Goal: Information Seeking & Learning: Understand process/instructions

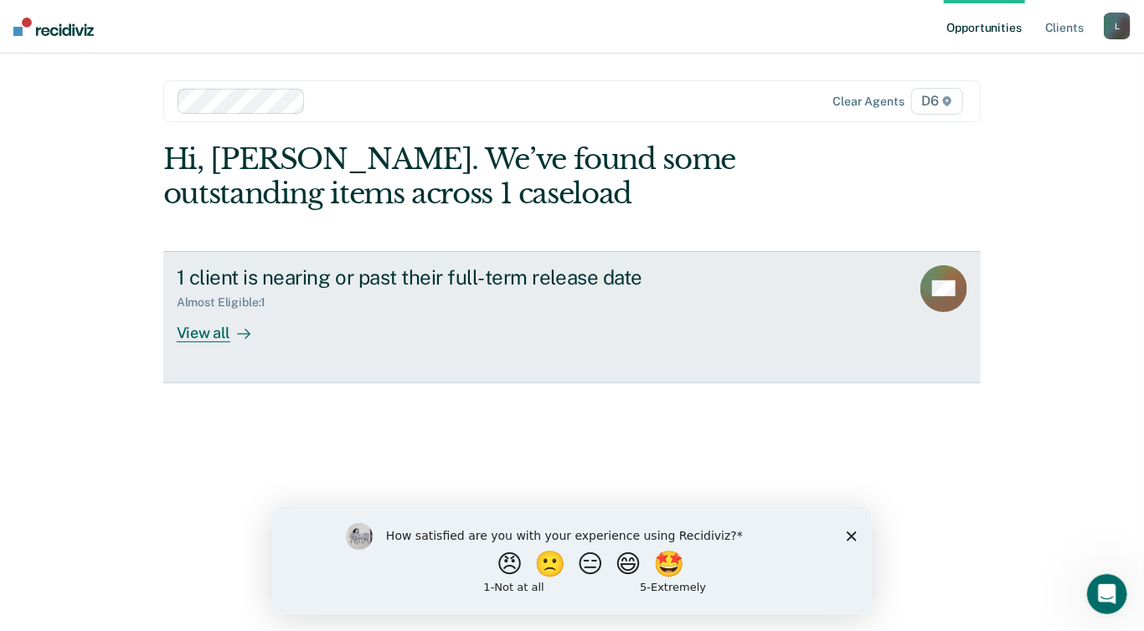
click at [206, 329] on div "View all" at bounding box center [224, 326] width 94 height 33
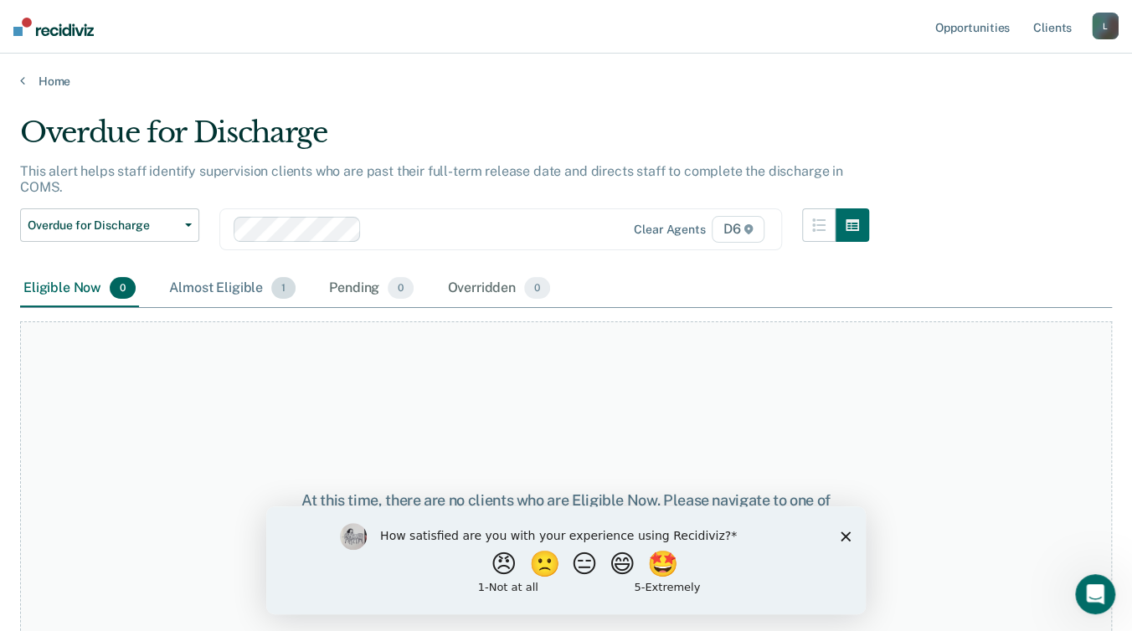
click at [235, 289] on div "Almost Eligible 1" at bounding box center [232, 288] width 133 height 37
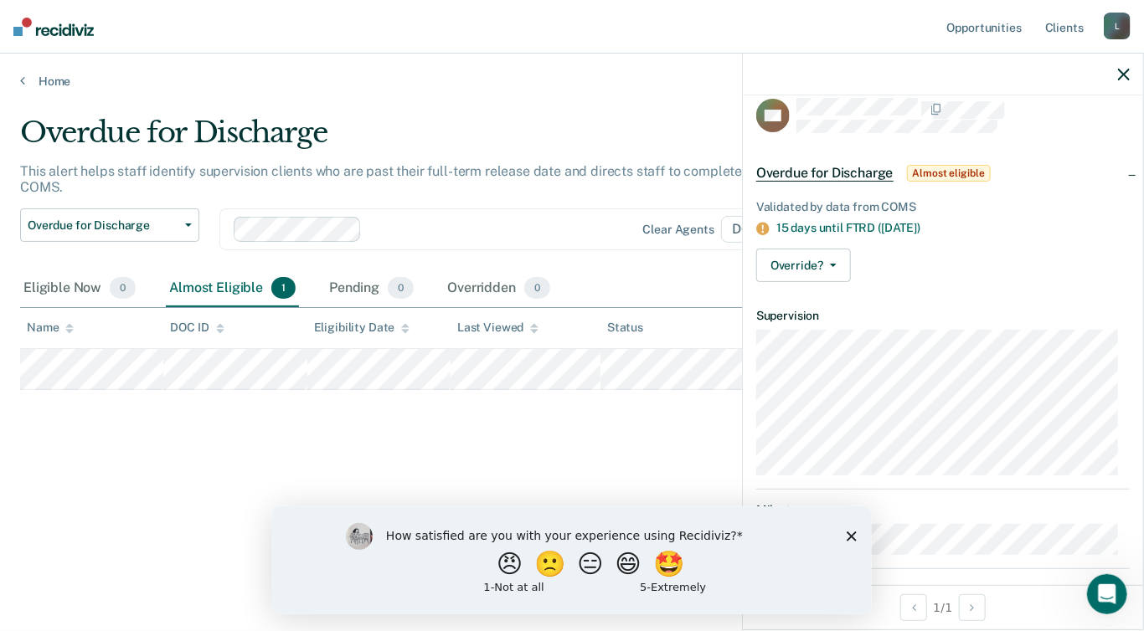
scroll to position [32, 0]
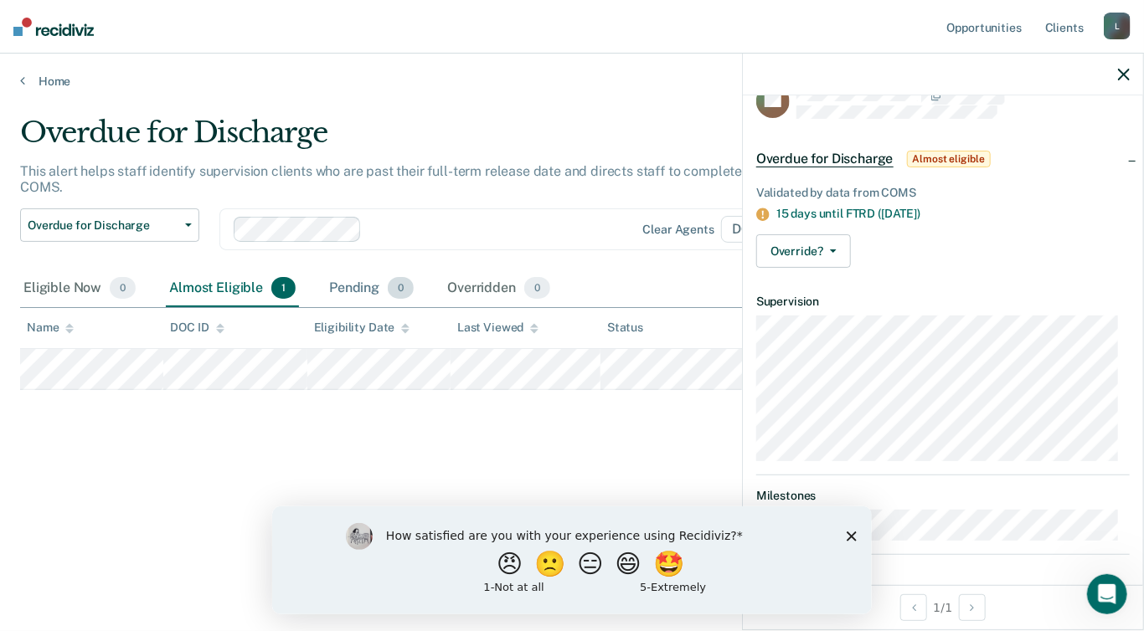
click at [368, 286] on div "Pending 0" at bounding box center [371, 288] width 91 height 37
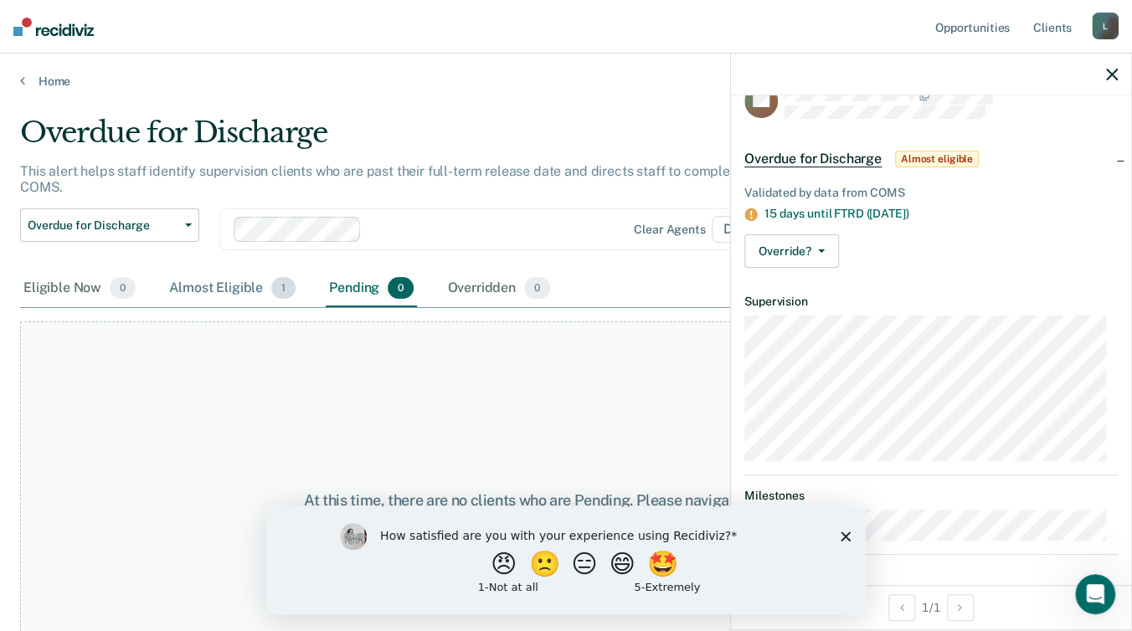
click at [251, 290] on div "Almost Eligible 1" at bounding box center [232, 288] width 133 height 37
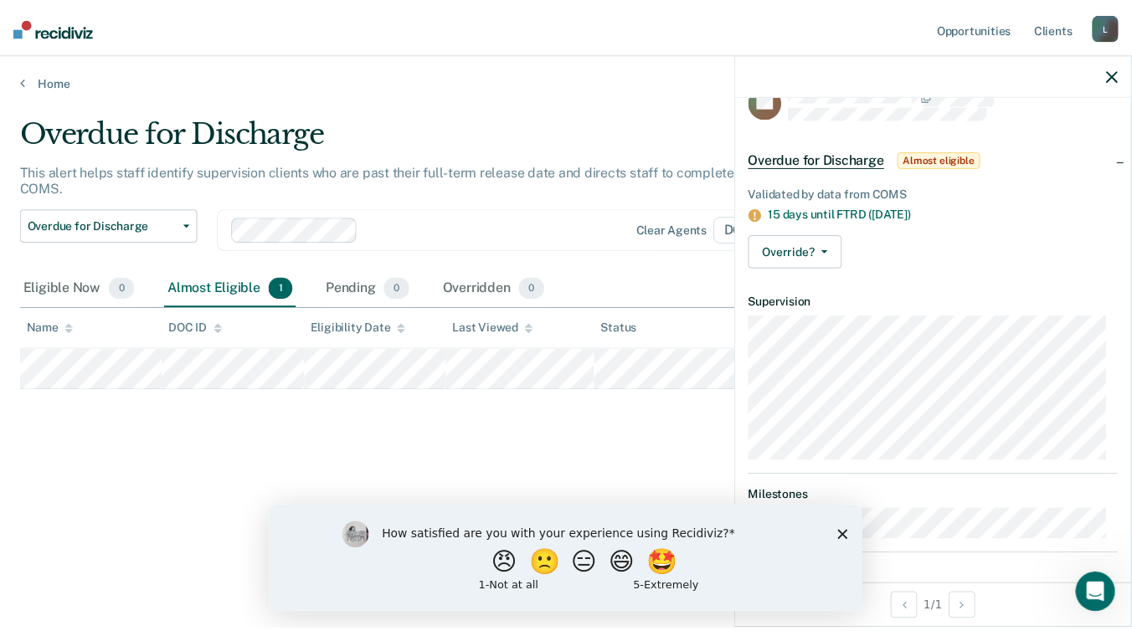
scroll to position [0, 0]
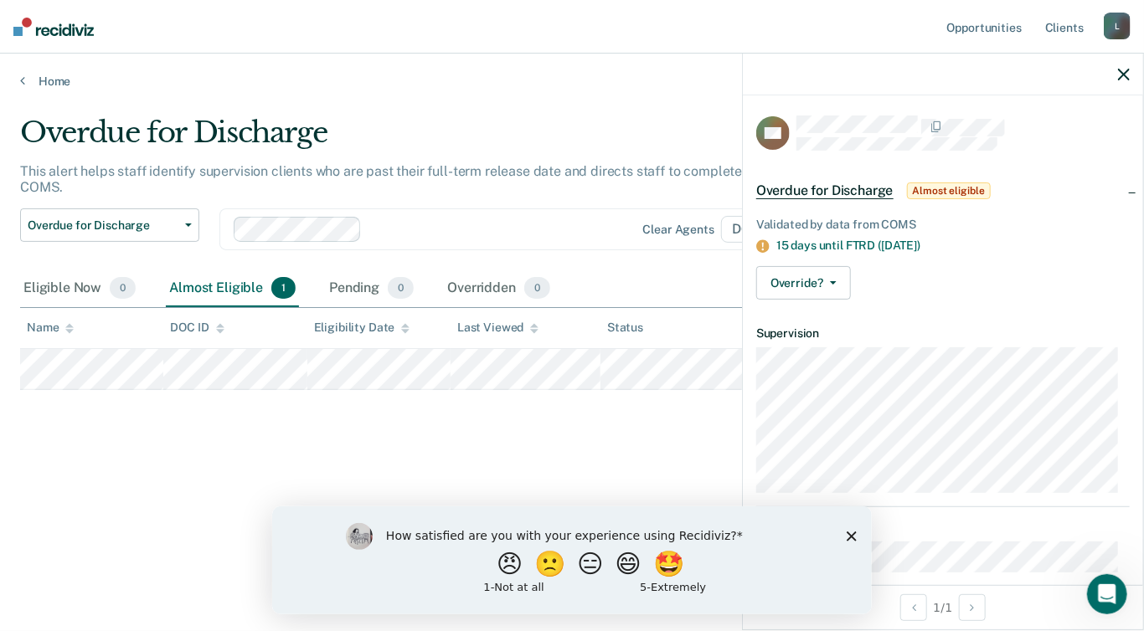
click at [960, 187] on span "Almost eligible" at bounding box center [949, 191] width 84 height 17
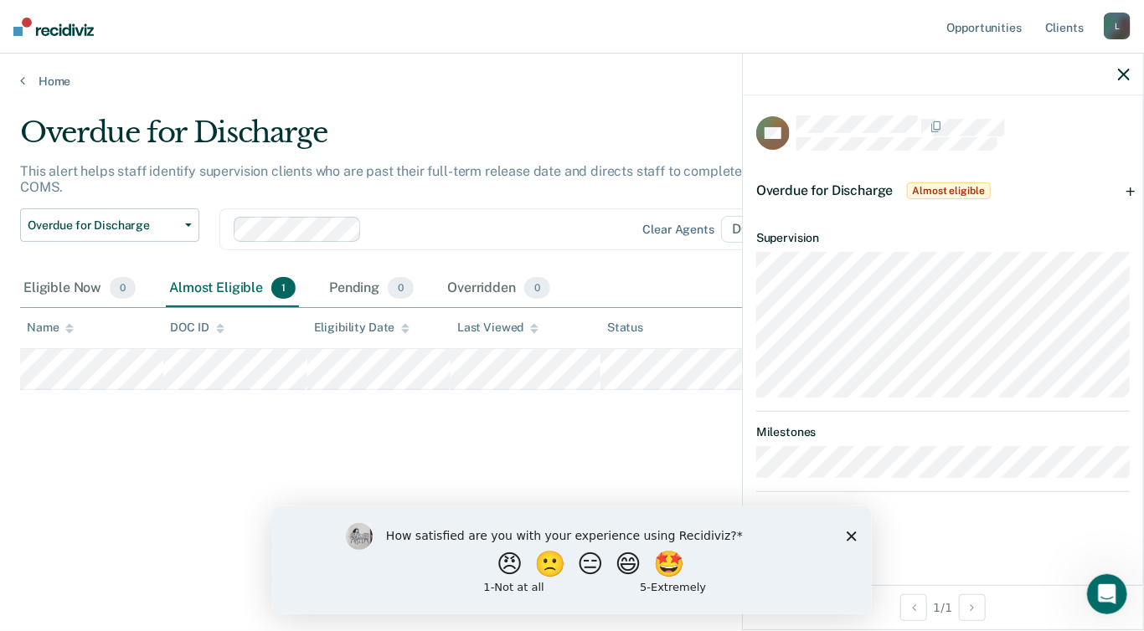
click at [1129, 187] on div "Overdue for Discharge Almost eligible" at bounding box center [943, 191] width 400 height 54
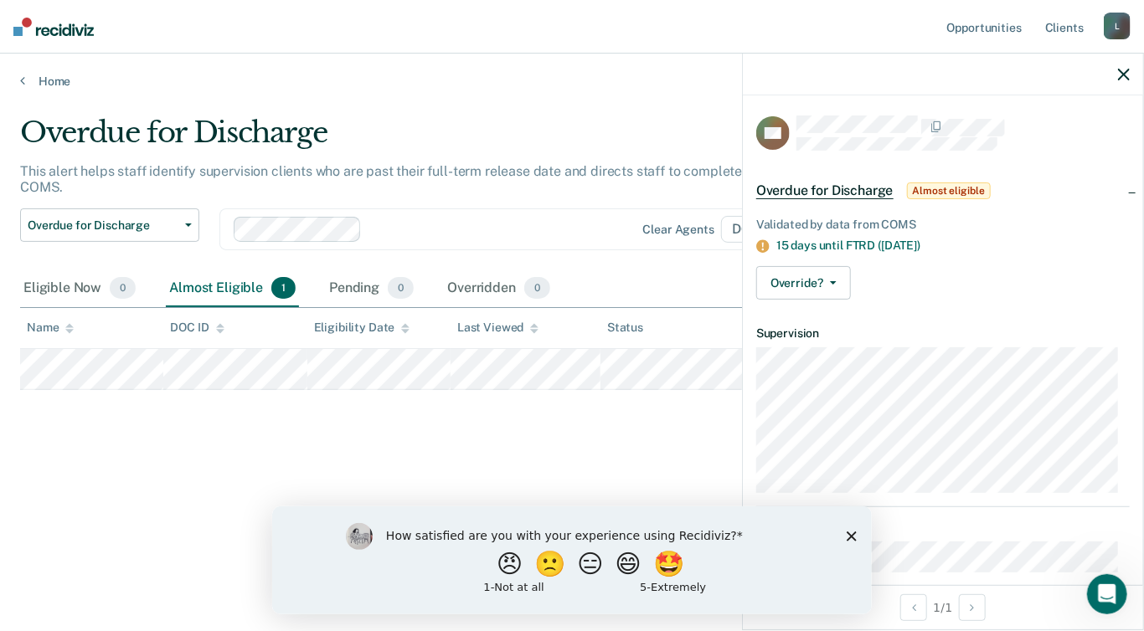
click at [654, 441] on div "Overdue for Discharge This alert helps staff identify supervision clients who a…" at bounding box center [572, 311] width 1104 height 390
click at [684, 104] on main "Overdue for Discharge This alert helps staff identify supervision clients who a…" at bounding box center [572, 358] width 1144 height 538
click at [188, 218] on button "Overdue for Discharge" at bounding box center [109, 224] width 179 height 33
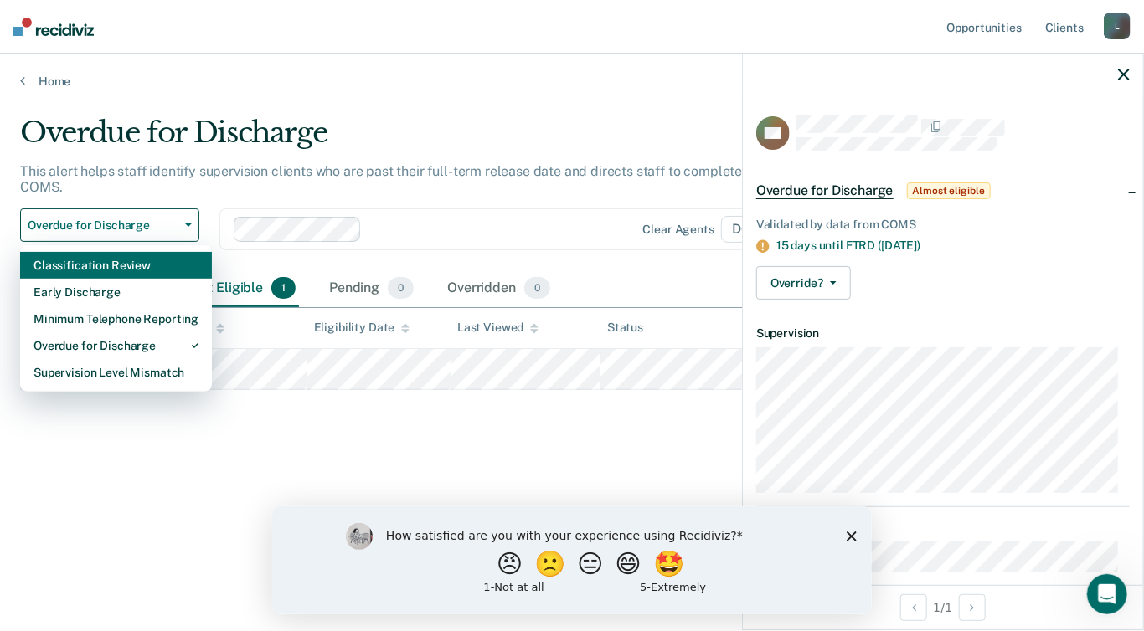
click at [149, 265] on div "Classification Review" at bounding box center [115, 265] width 165 height 27
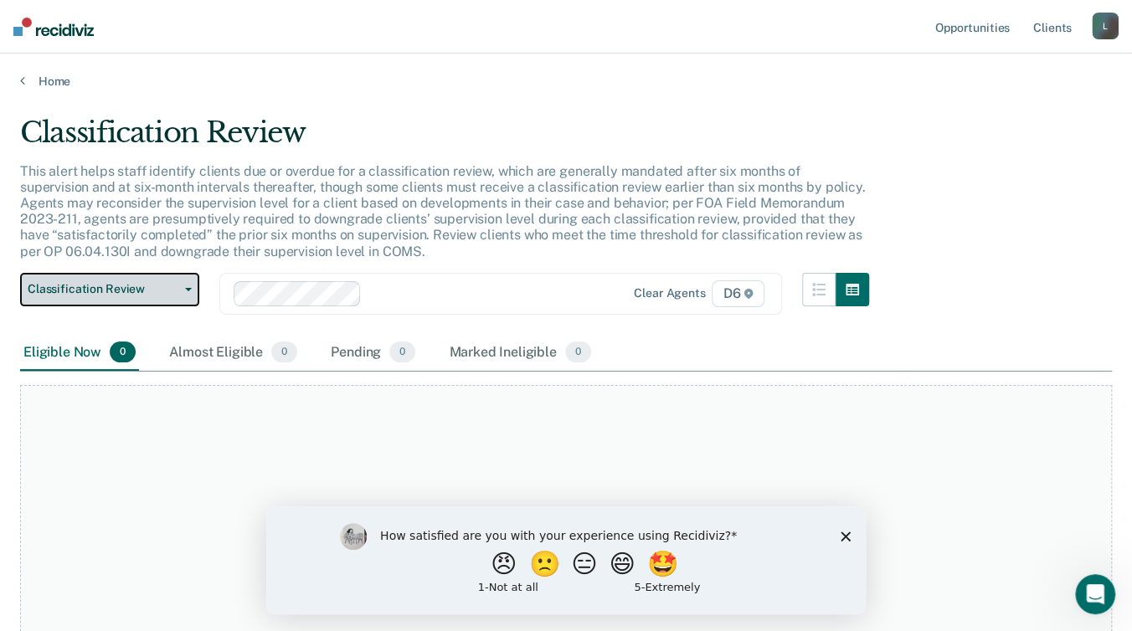
click at [184, 295] on button "Classification Review" at bounding box center [109, 289] width 179 height 33
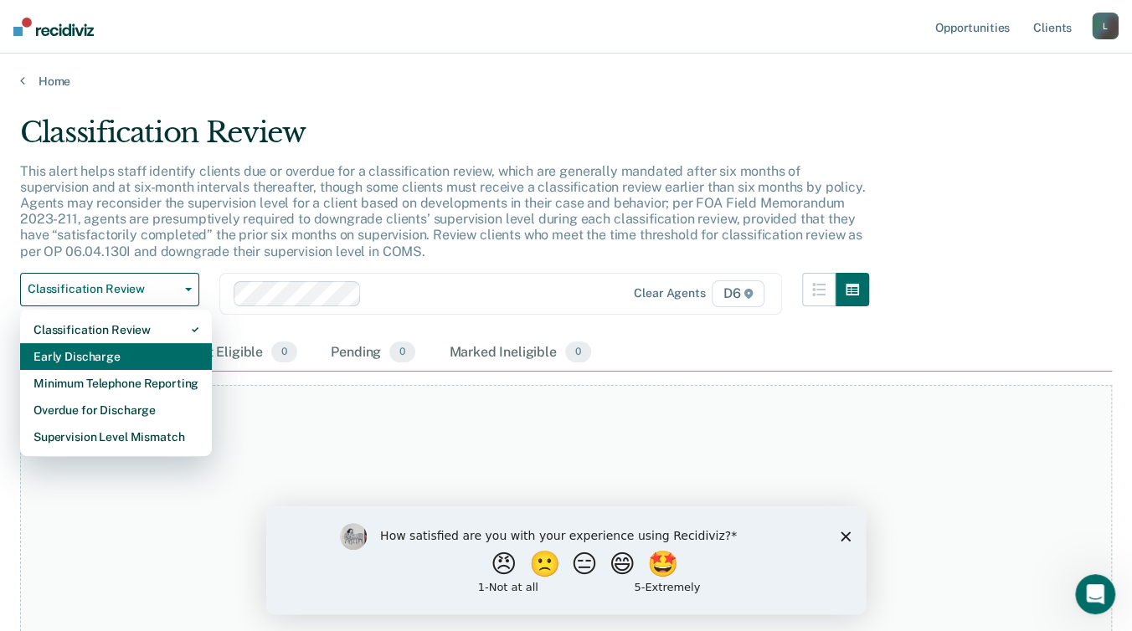
click at [150, 360] on div "Early Discharge" at bounding box center [115, 356] width 165 height 27
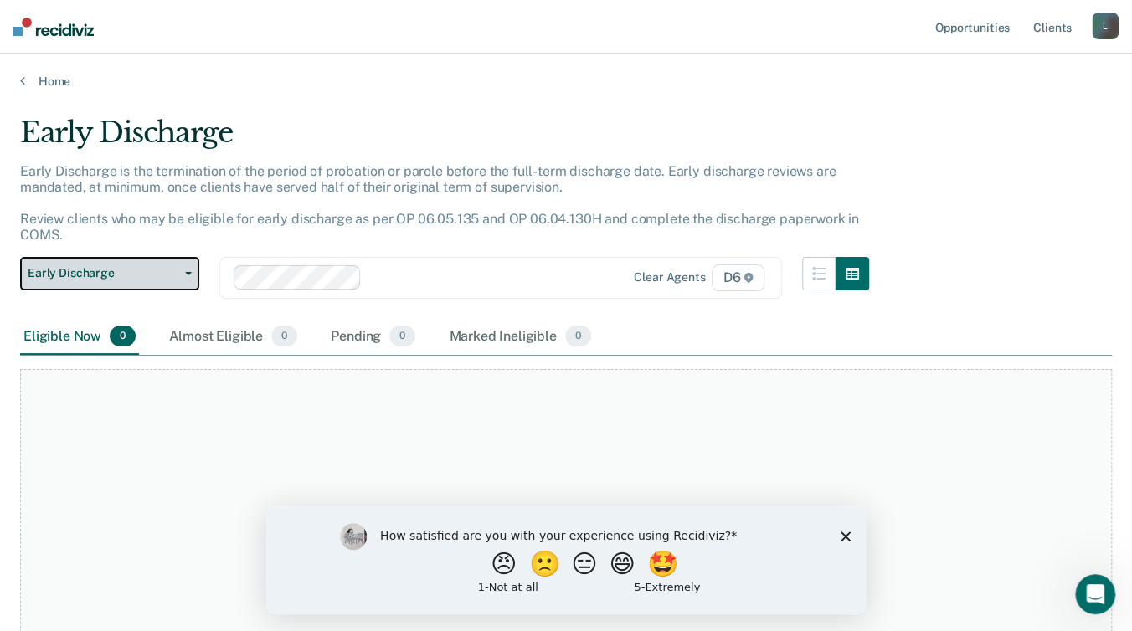
click at [180, 278] on button "Early Discharge" at bounding box center [109, 273] width 179 height 33
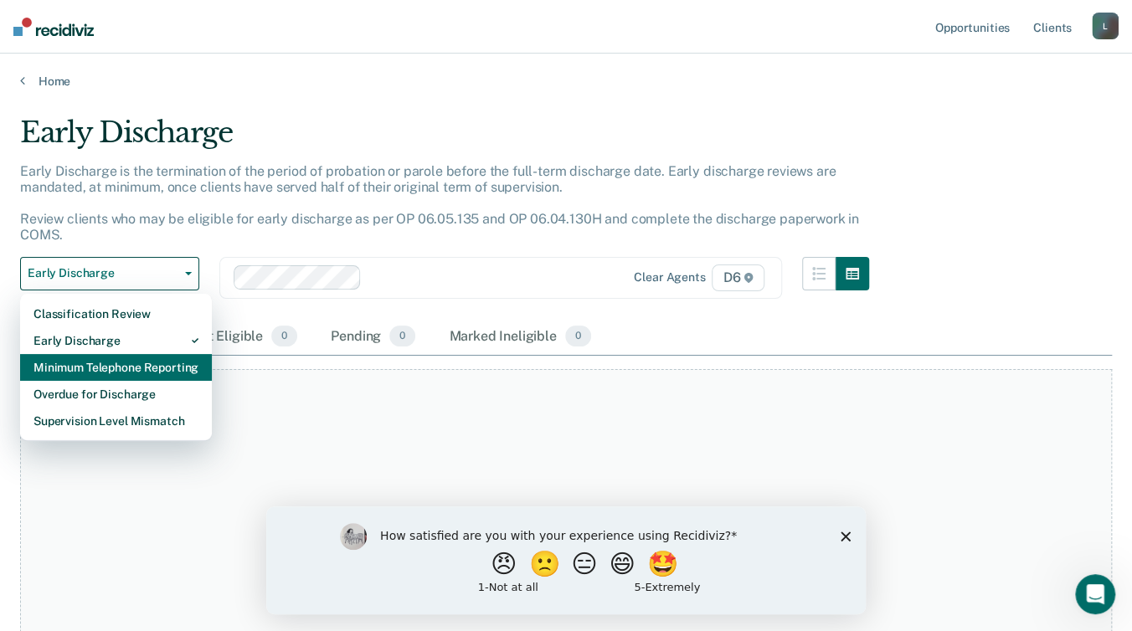
click at [161, 378] on div "Minimum Telephone Reporting" at bounding box center [115, 367] width 165 height 27
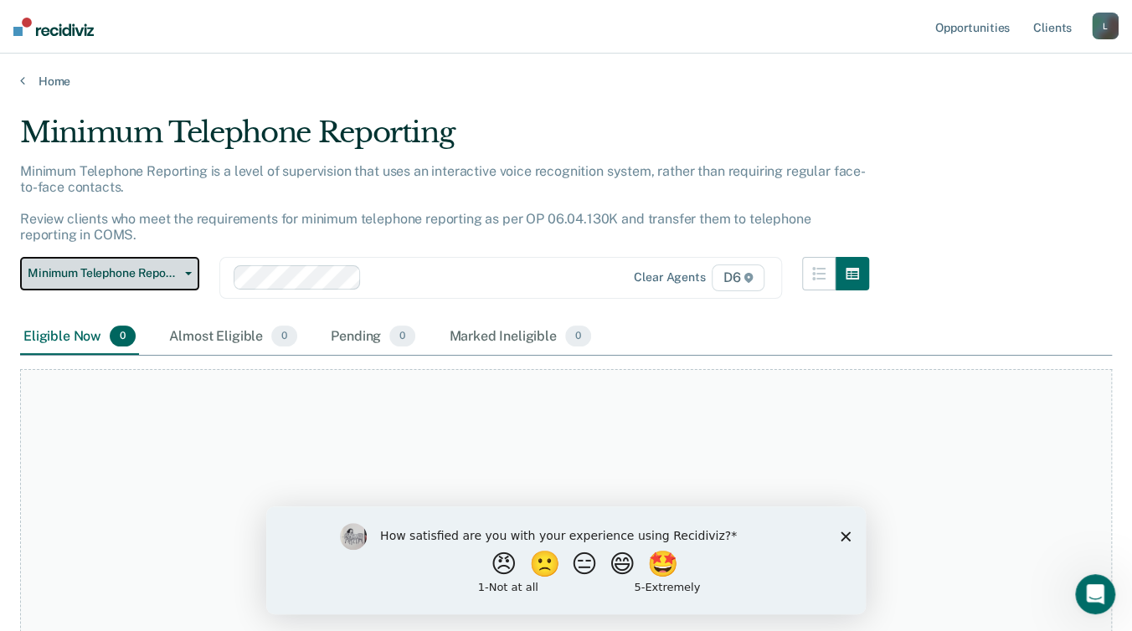
click at [188, 272] on icon "button" at bounding box center [188, 273] width 7 height 3
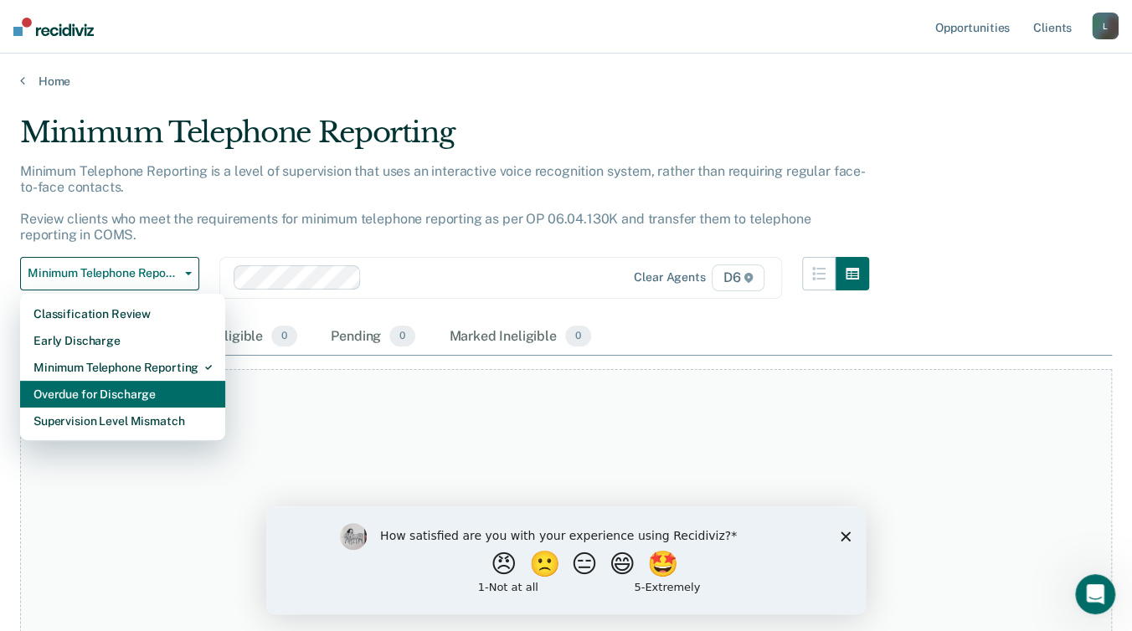
click at [129, 396] on div "Overdue for Discharge" at bounding box center [122, 394] width 178 height 27
